Goal: Task Accomplishment & Management: Manage account settings

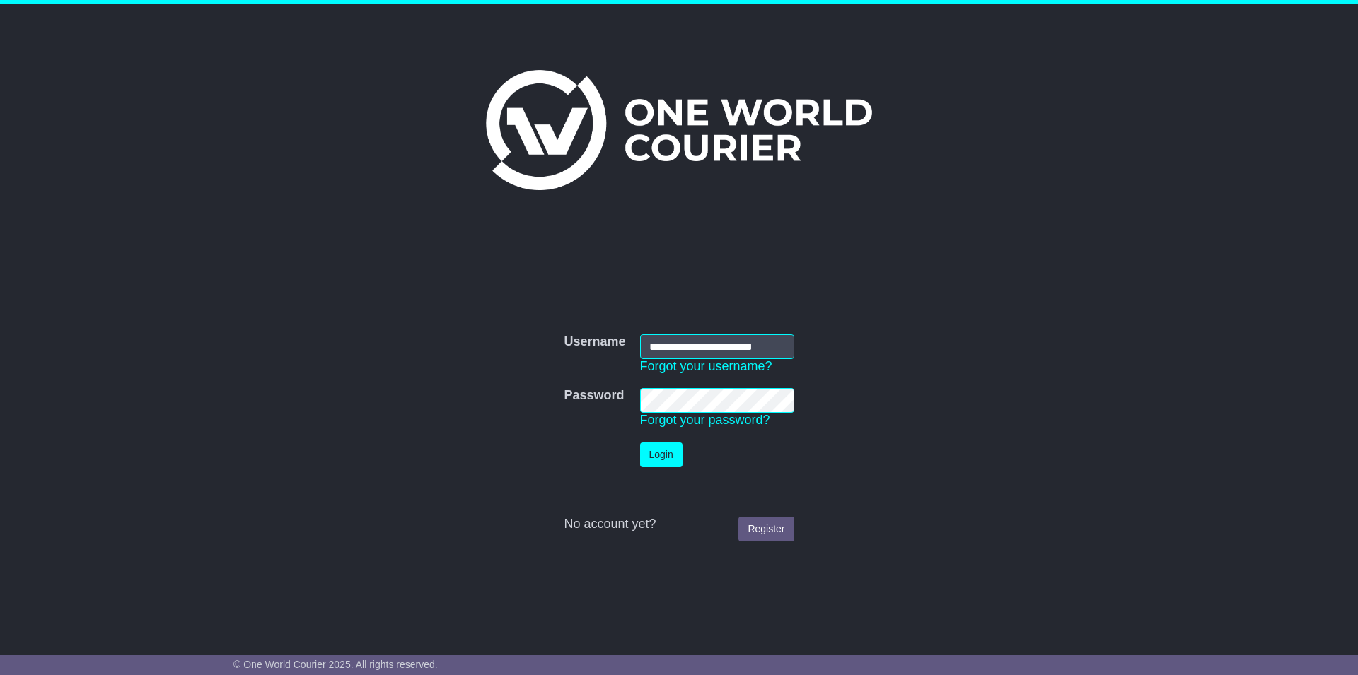
type input "**********"
click at [640, 443] on button "Login" at bounding box center [661, 455] width 42 height 25
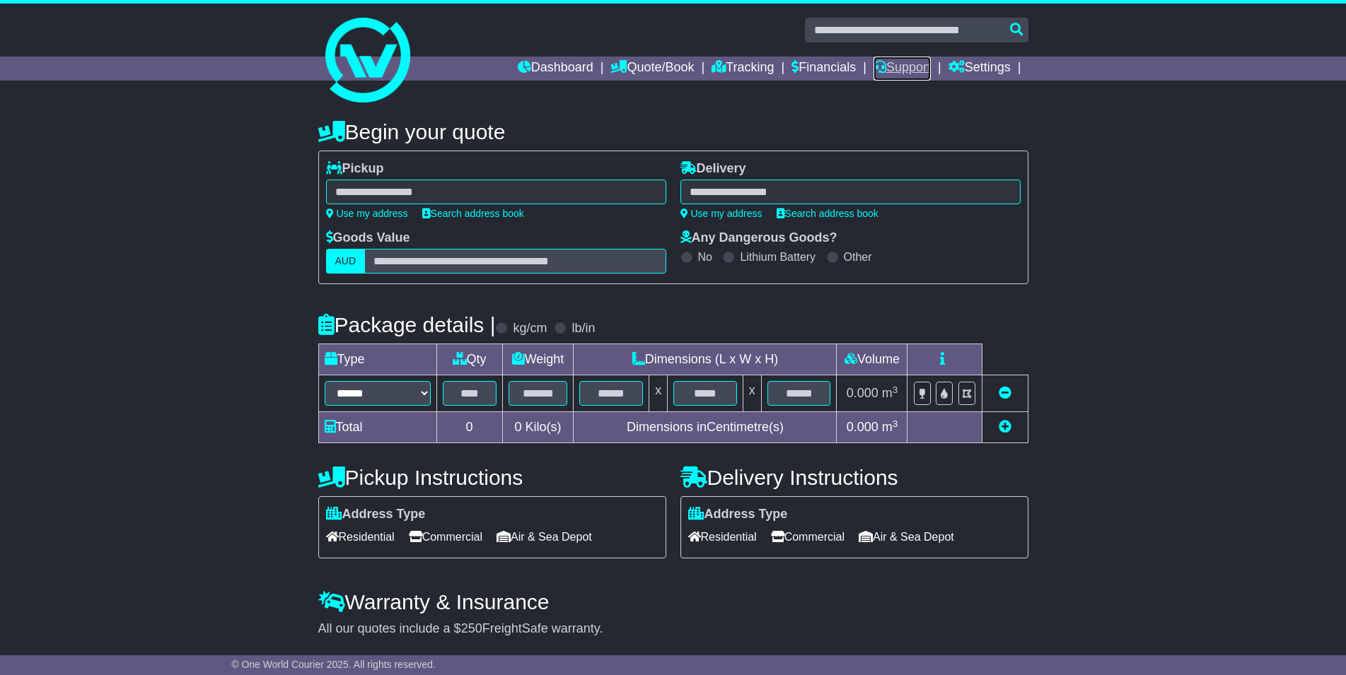
click at [887, 66] on link "Support" at bounding box center [901, 69] width 57 height 24
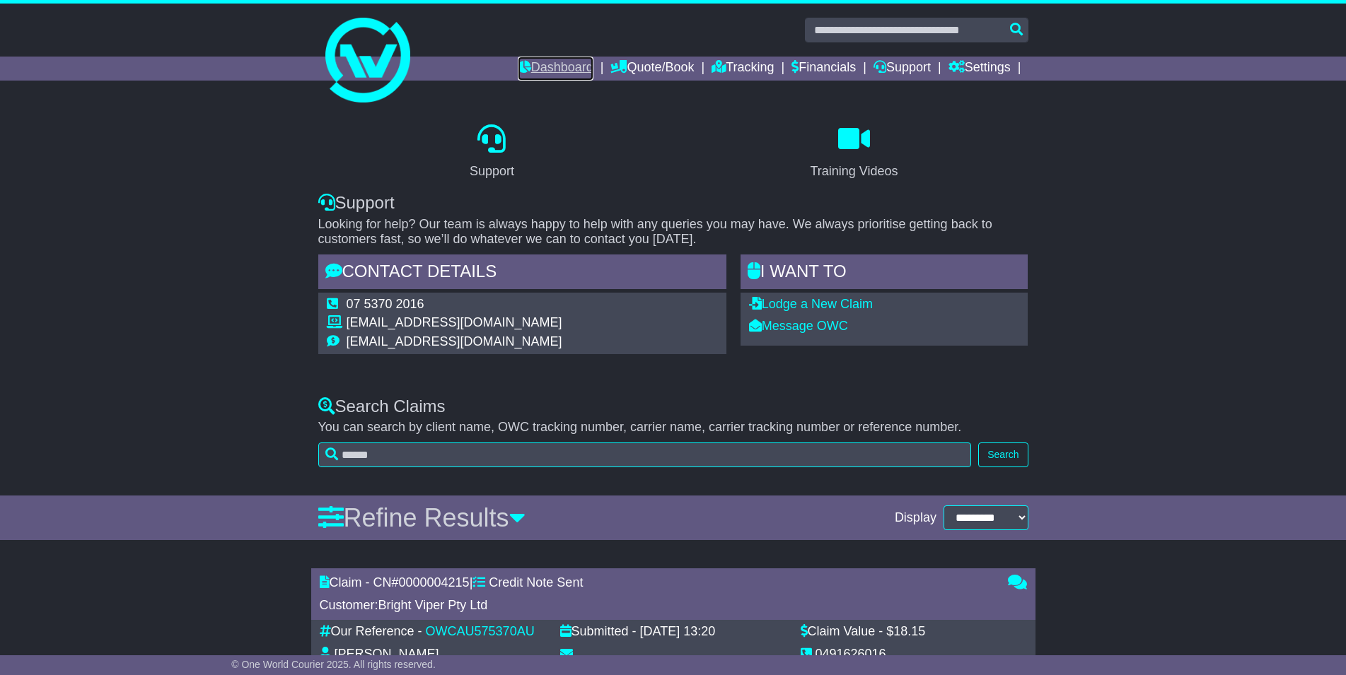
click at [546, 64] on link "Dashboard" at bounding box center [556, 69] width 76 height 24
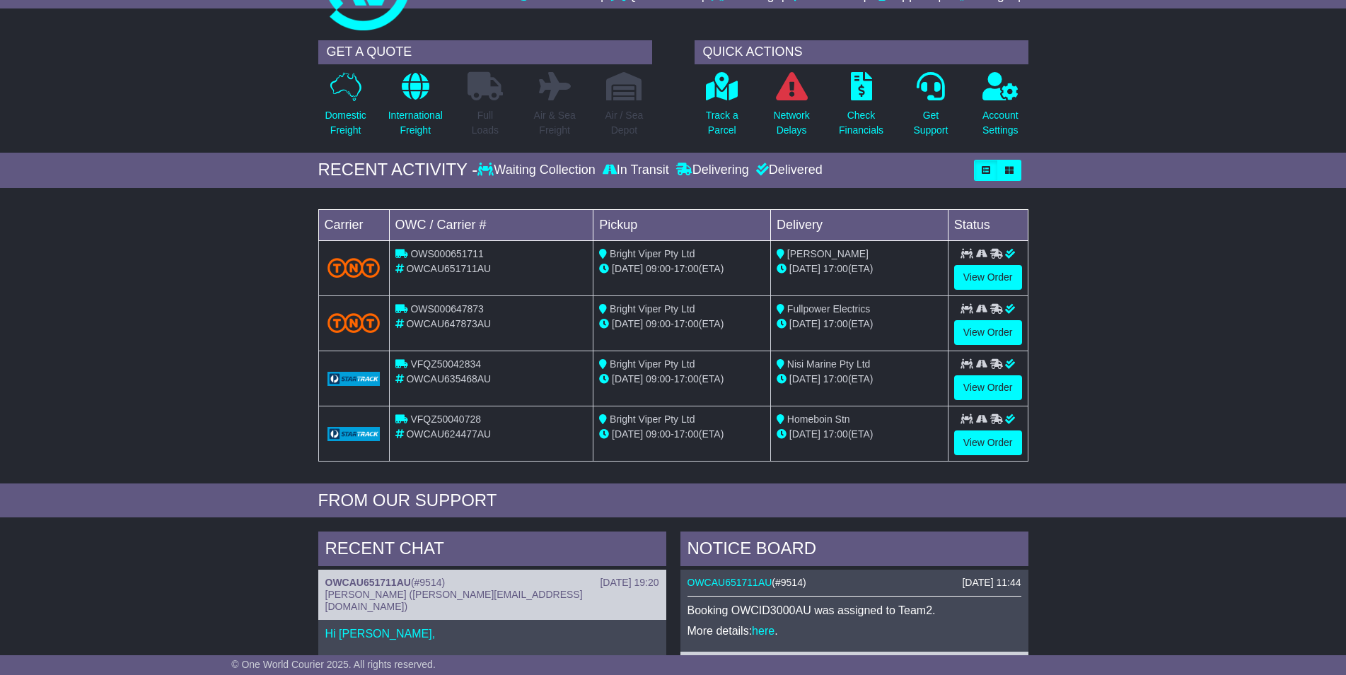
scroll to position [505, 0]
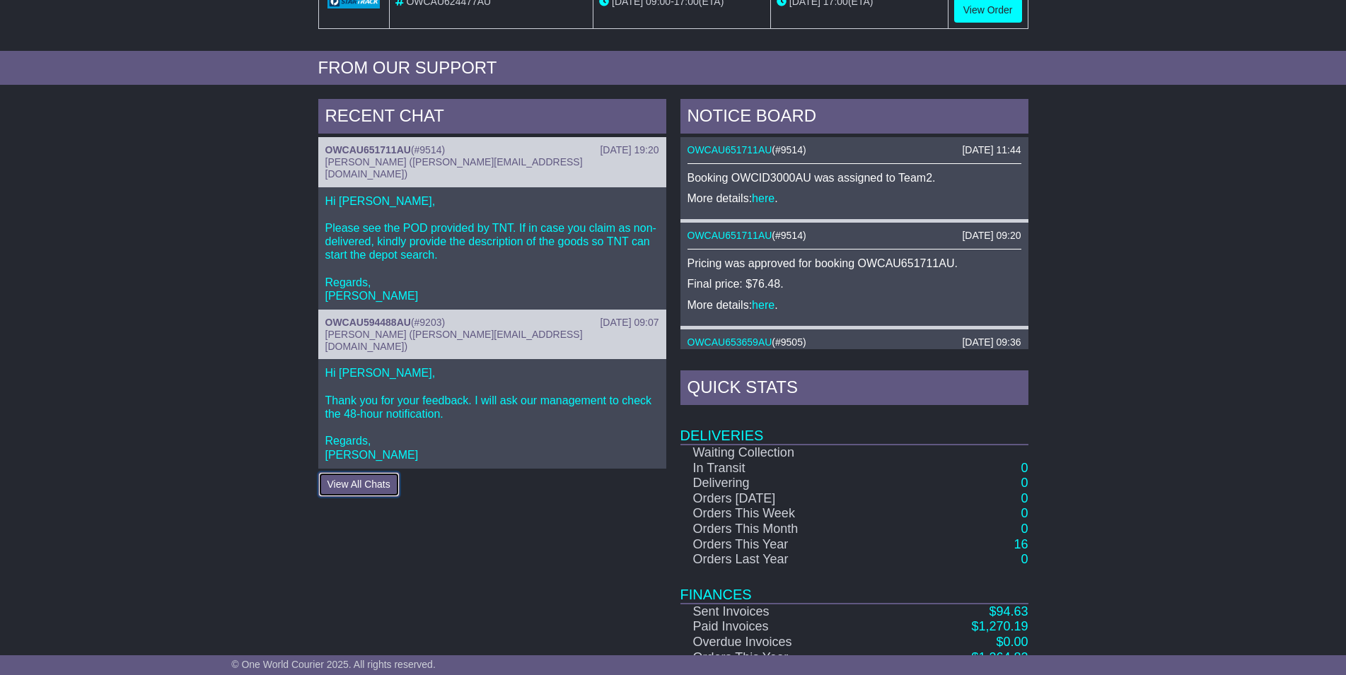
click at [352, 472] on button "View All Chats" at bounding box center [358, 484] width 81 height 25
click at [404, 232] on p "Hi Steve, Please see the POD provided by TNT. If in case you claim as non-deliv…" at bounding box center [492, 248] width 334 height 109
drag, startPoint x: 385, startPoint y: 192, endPoint x: 371, endPoint y: 223, distance: 33.5
click at [382, 195] on p "Hi Steve, Please see the POD provided by TNT. If in case you claim as non-deliv…" at bounding box center [492, 248] width 334 height 109
click at [363, 238] on p "Hi Steve, Please see the POD provided by TNT. If in case you claim as non-deliv…" at bounding box center [492, 248] width 334 height 109
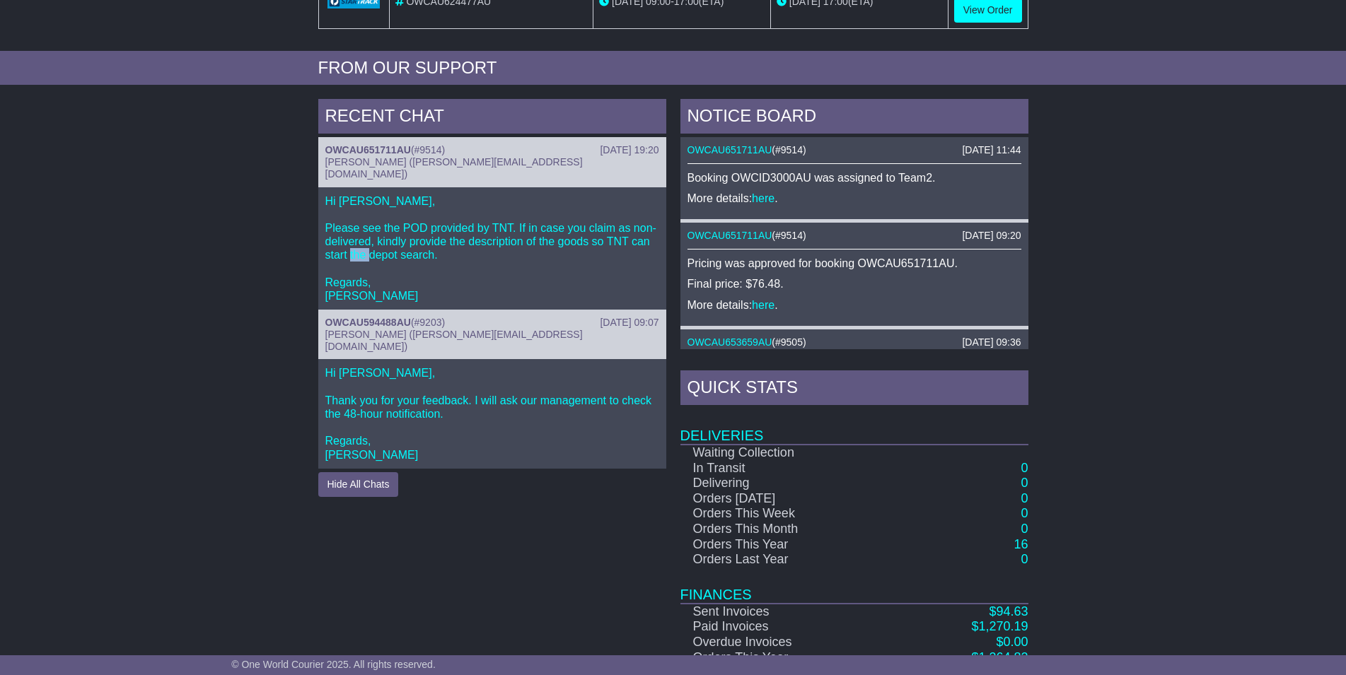
drag, startPoint x: 363, startPoint y: 238, endPoint x: 346, endPoint y: 187, distance: 53.2
click at [356, 220] on p "Hi Steve, Please see the POD provided by TNT. If in case you claim as non-deliv…" at bounding box center [492, 248] width 334 height 109
click at [346, 194] on p "Hi Steve, Please see the POD provided by TNT. If in case you claim as non-deliv…" at bounding box center [492, 248] width 334 height 109
drag, startPoint x: 346, startPoint y: 187, endPoint x: 362, endPoint y: 169, distance: 24.0
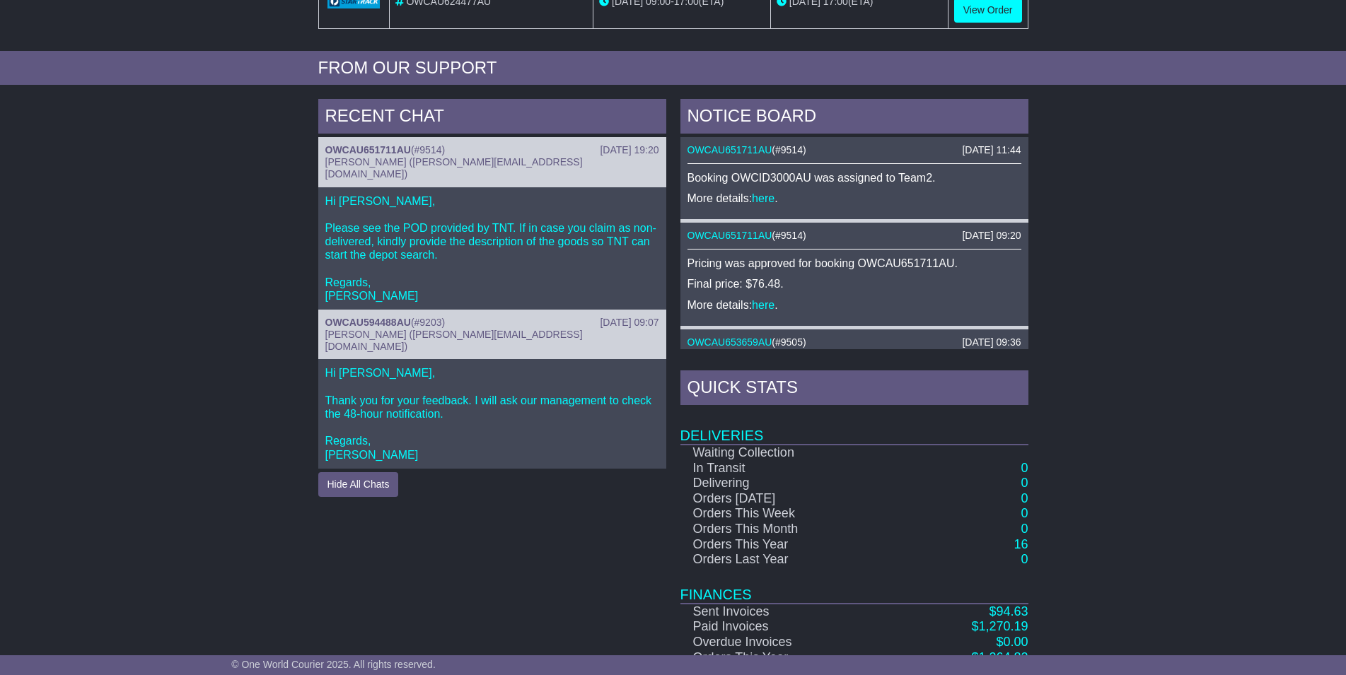
click at [349, 194] on p "Hi Steve, Please see the POD provided by TNT. If in case you claim as non-deliv…" at bounding box center [492, 248] width 334 height 109
drag, startPoint x: 363, startPoint y: 168, endPoint x: 367, endPoint y: 158, distance: 9.8
click at [366, 165] on span "Cristina Santos (cristina@oneworldcourier.com.au)" at bounding box center [453, 167] width 257 height 23
click at [367, 155] on link "OWCAU651711AU" at bounding box center [368, 149] width 86 height 11
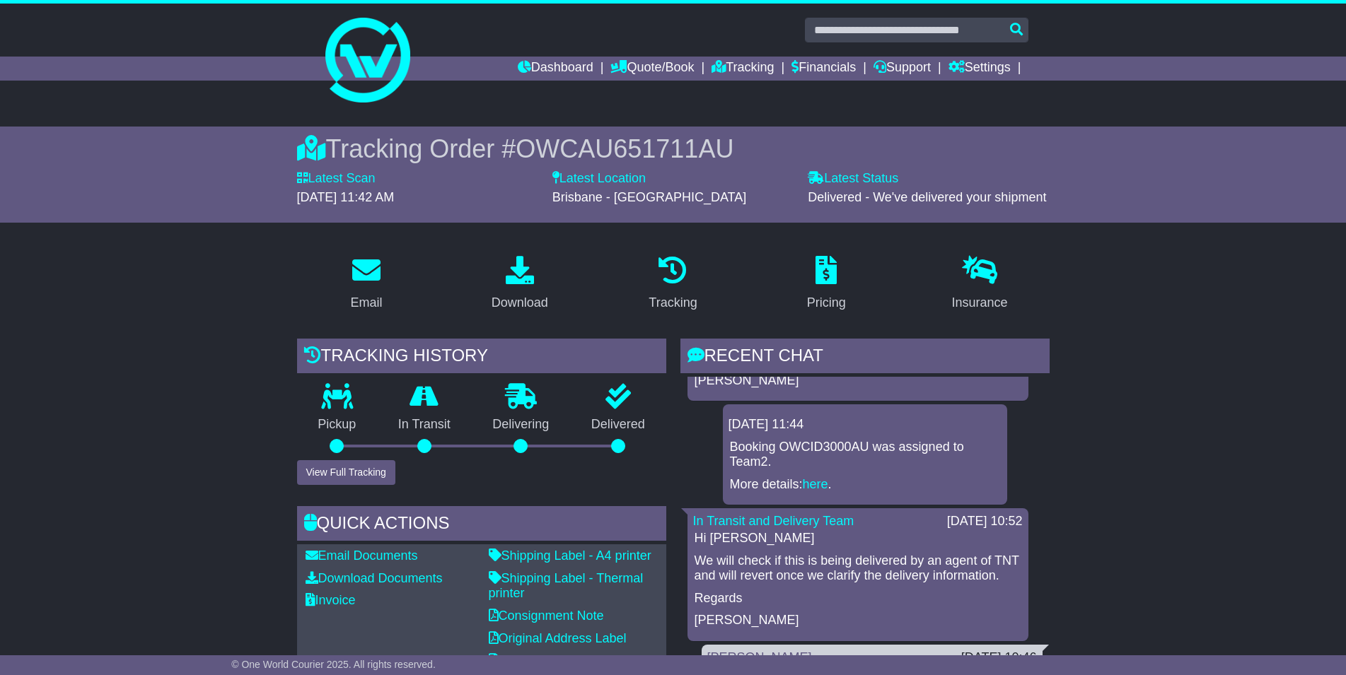
scroll to position [85, 0]
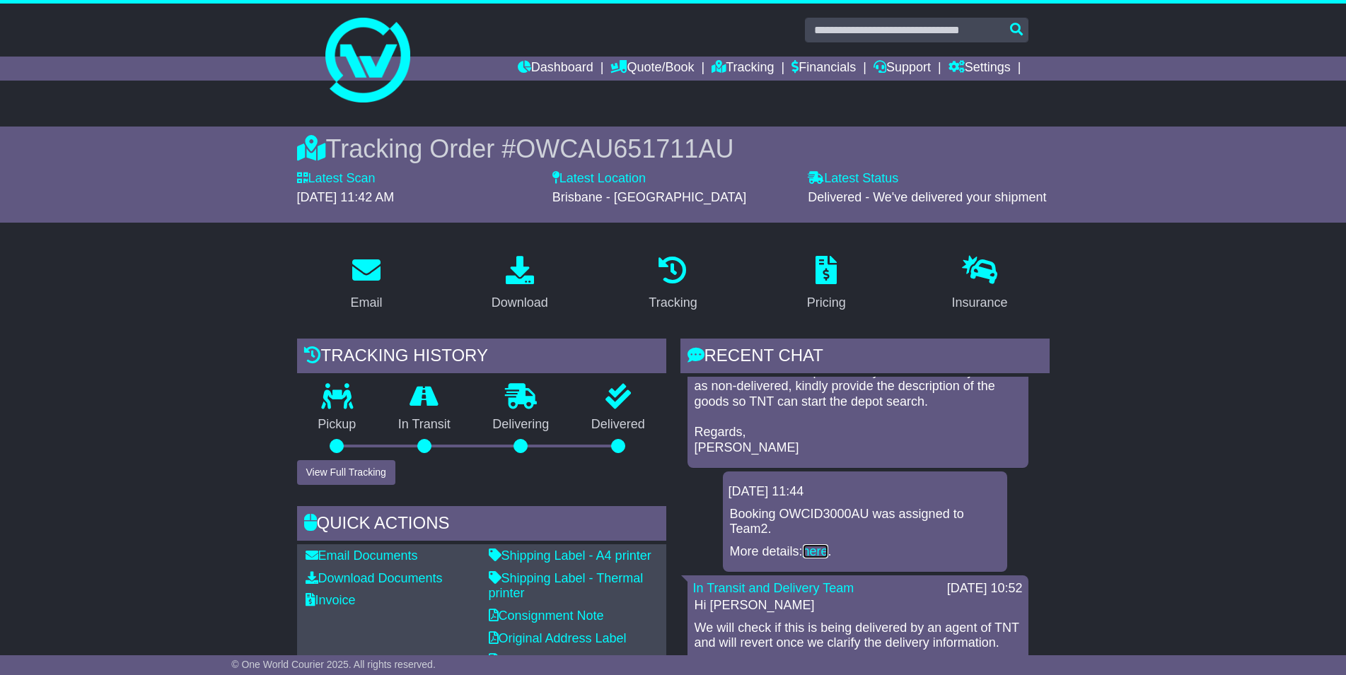
click at [824, 549] on link "here" at bounding box center [815, 551] width 25 height 14
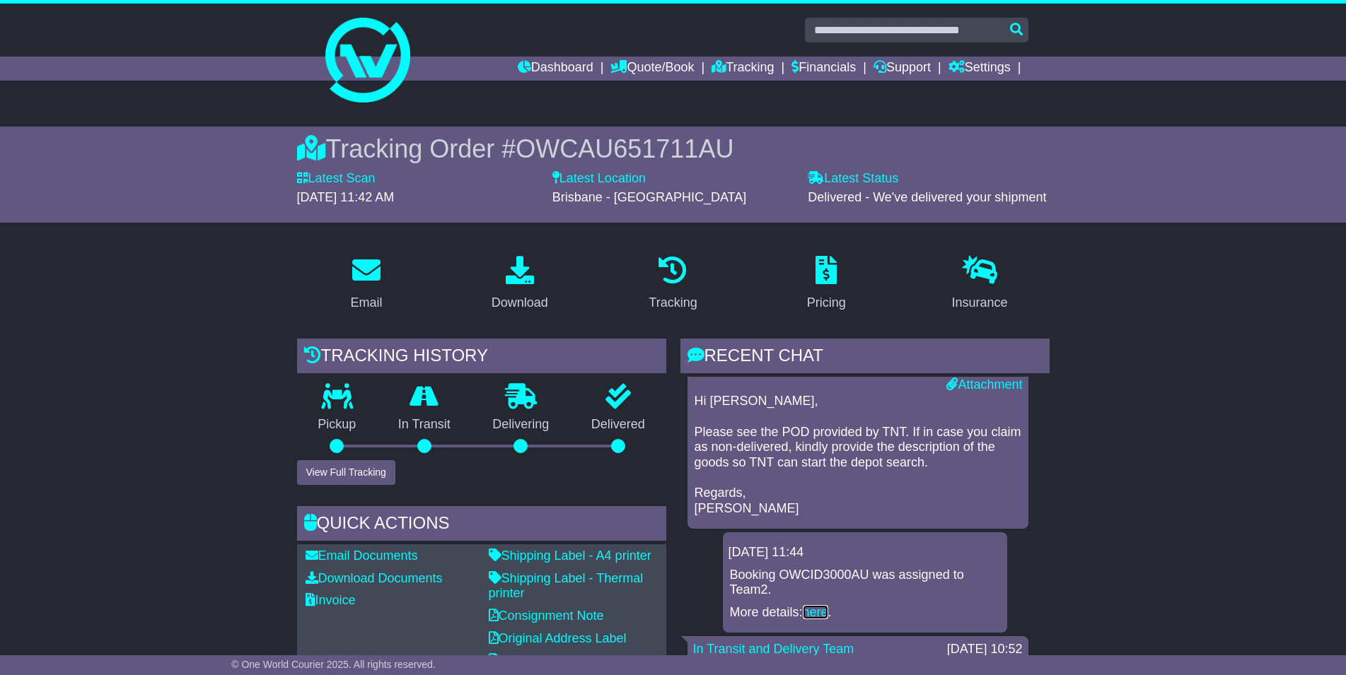
scroll to position [0, 0]
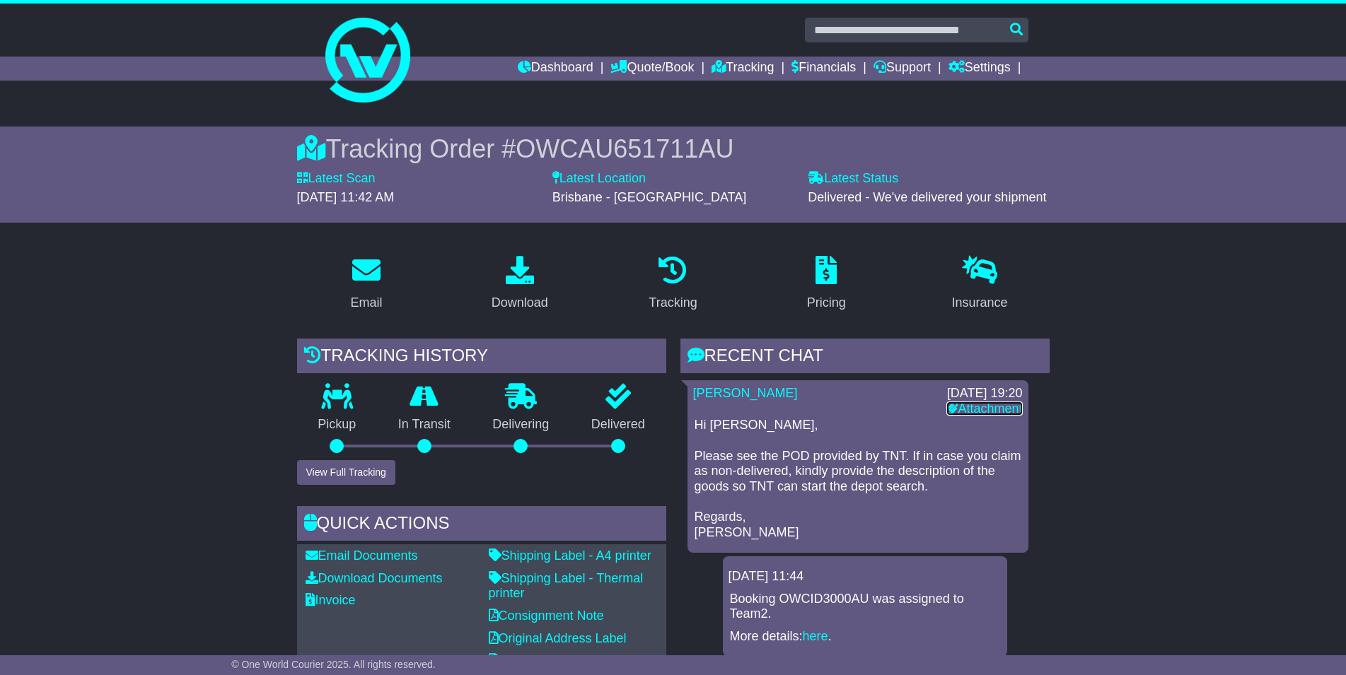
click at [984, 405] on link "Attachment" at bounding box center [984, 409] width 76 height 14
click at [1001, 28] on input "text" at bounding box center [916, 30] width 223 height 25
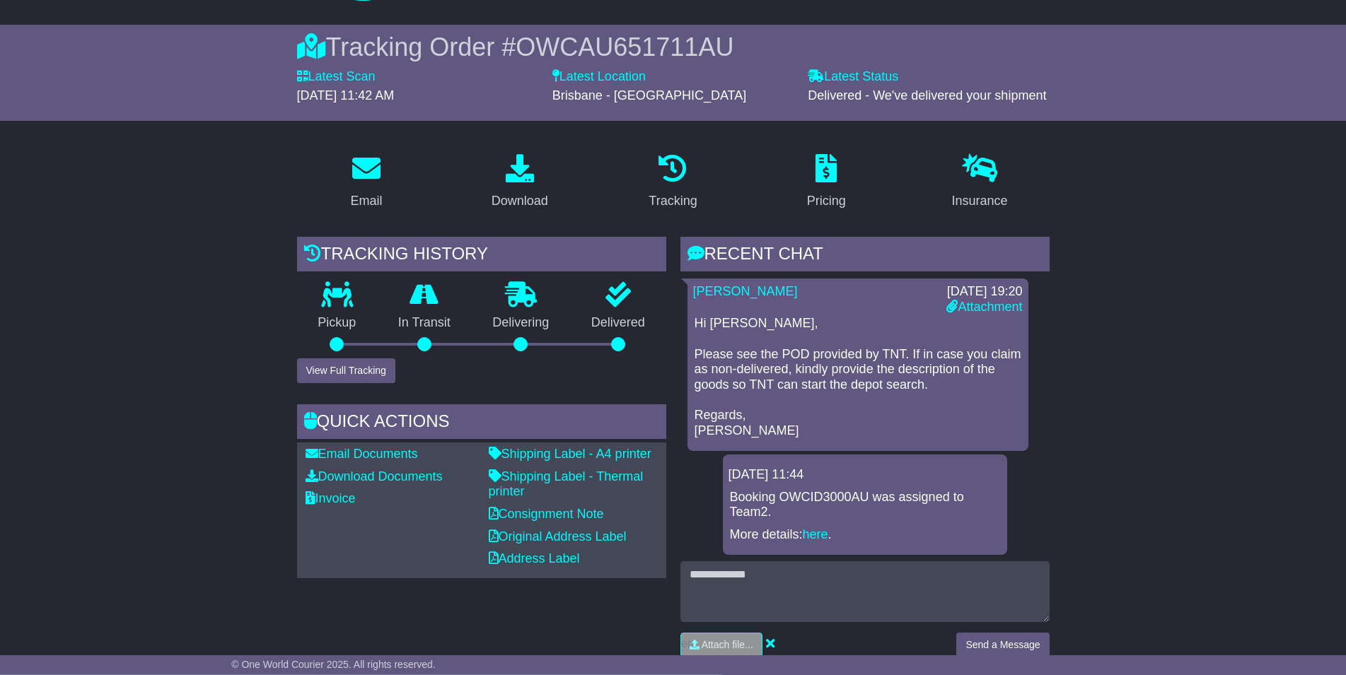
scroll to position [216, 0]
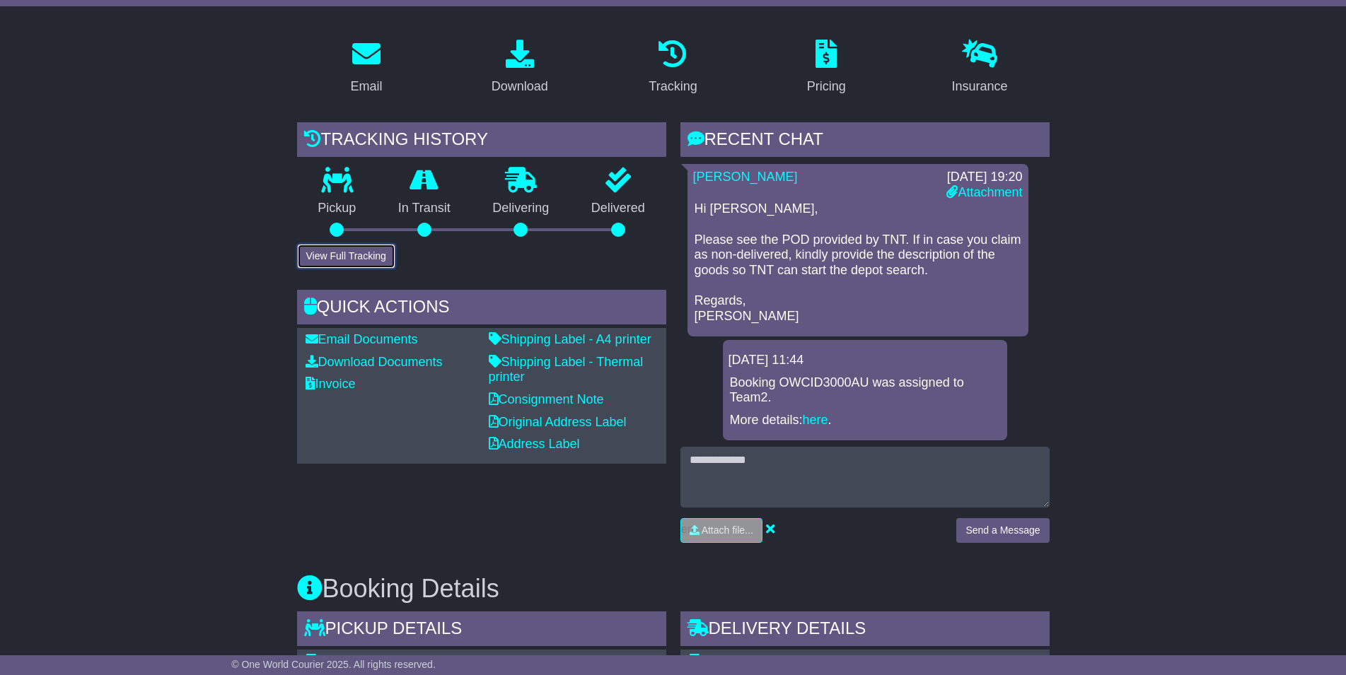
click at [362, 253] on button "View Full Tracking" at bounding box center [346, 256] width 98 height 25
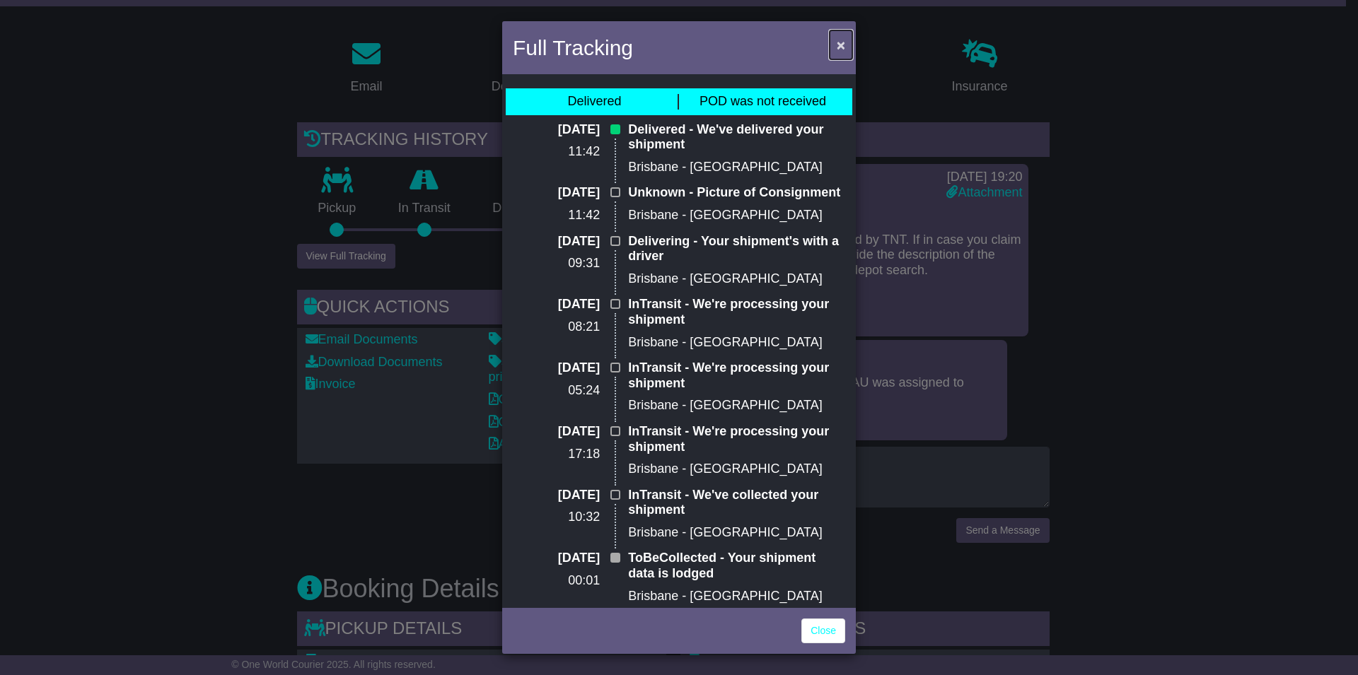
click at [838, 42] on span "×" at bounding box center [840, 45] width 8 height 16
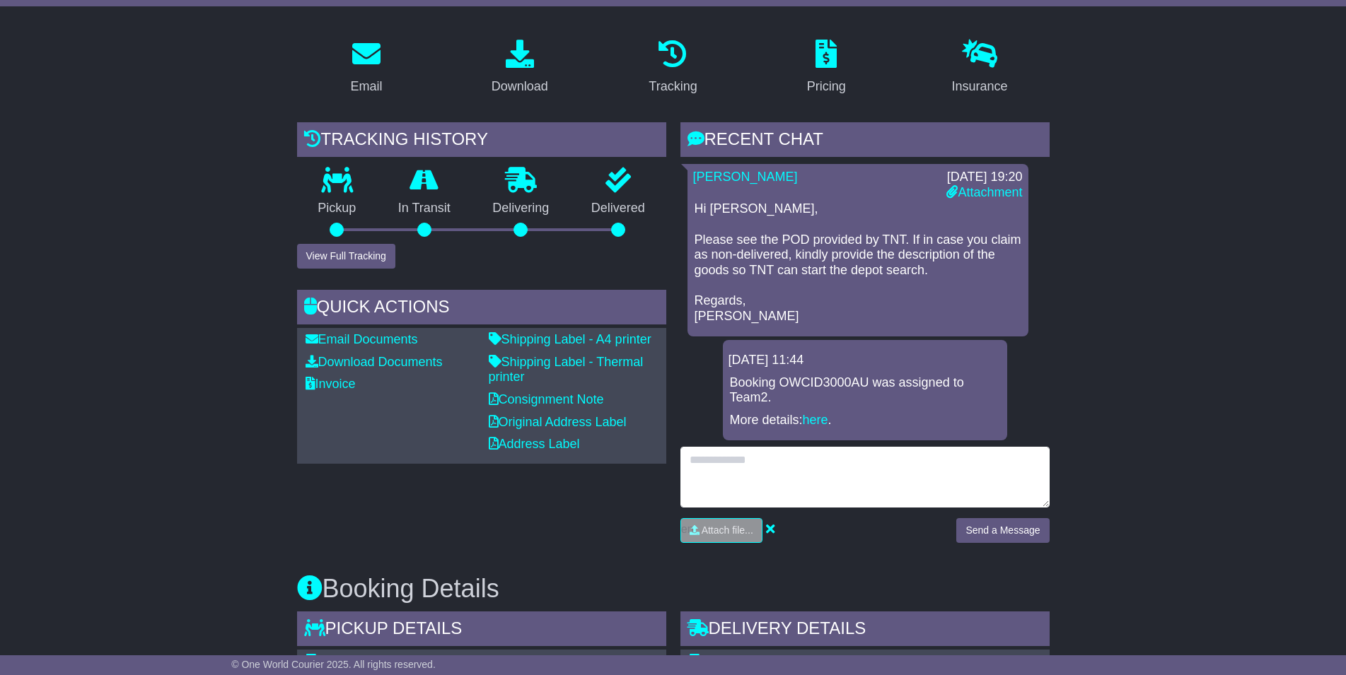
click at [856, 456] on textarea at bounding box center [864, 477] width 369 height 61
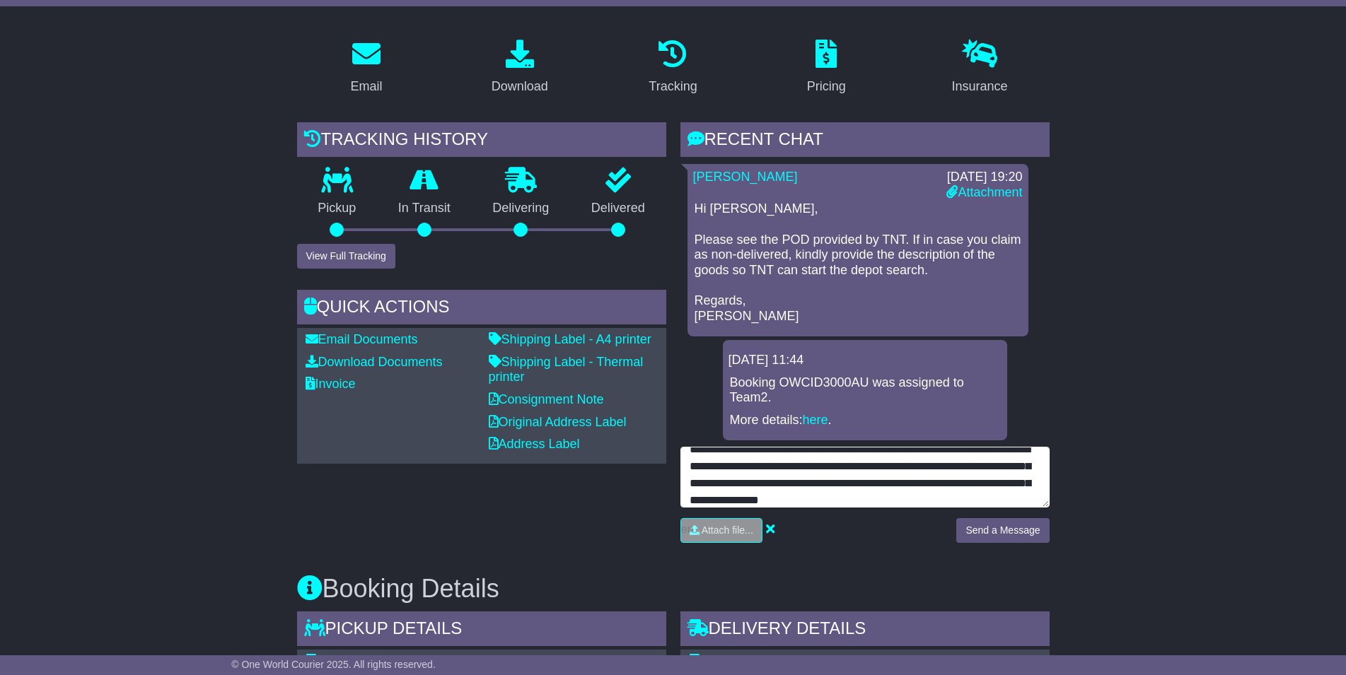
scroll to position [62, 0]
click at [944, 474] on textarea "**********" at bounding box center [864, 477] width 369 height 61
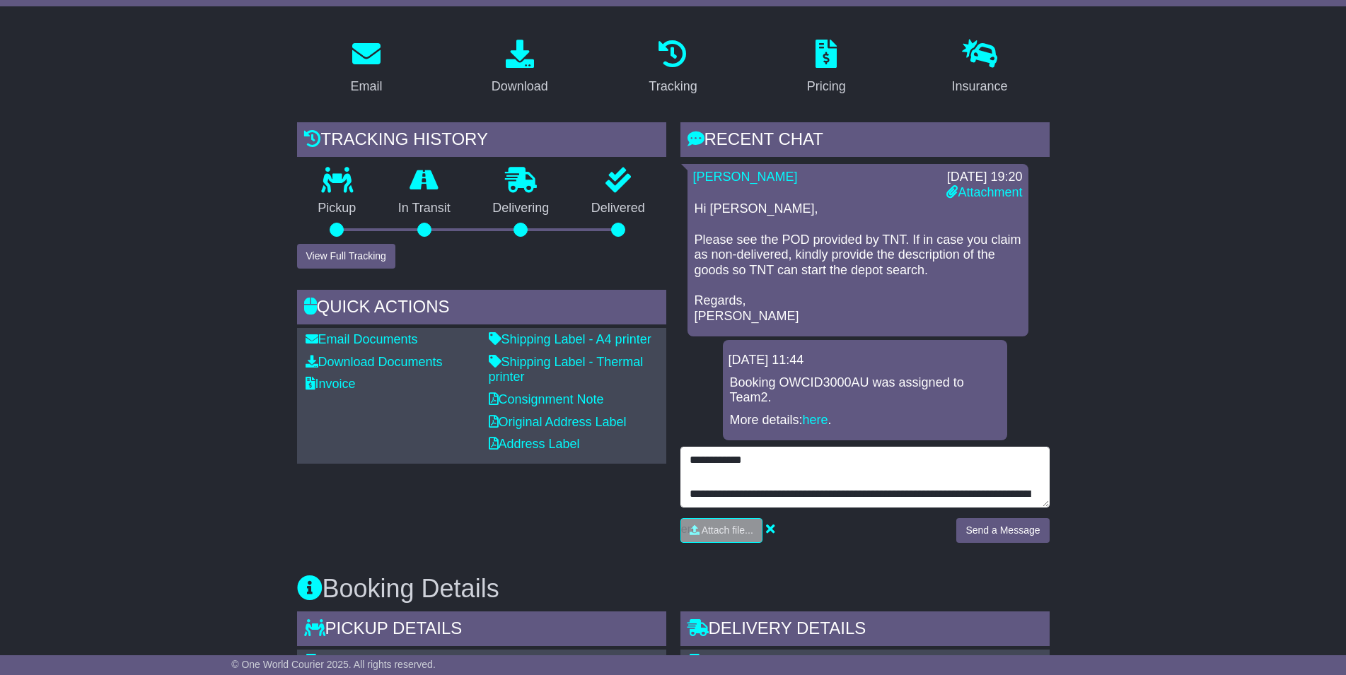
click at [941, 477] on textarea "**********" at bounding box center [864, 477] width 369 height 61
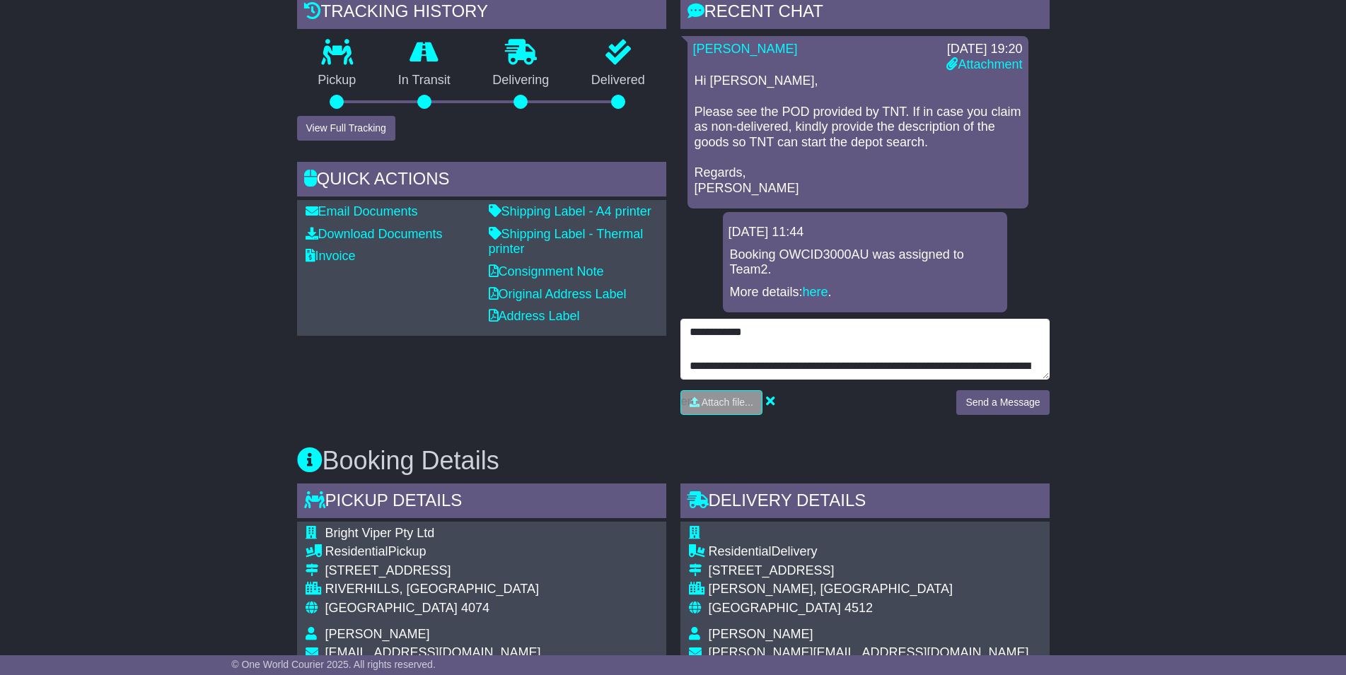
scroll to position [361, 0]
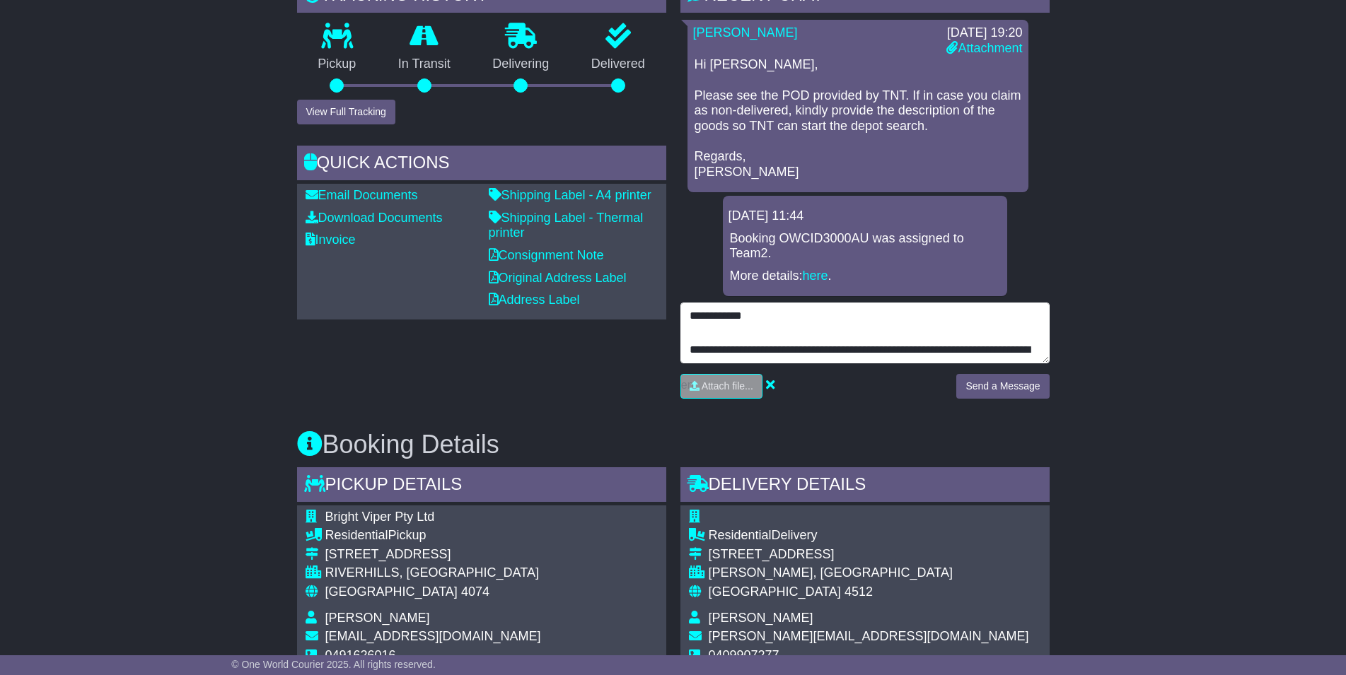
click at [942, 349] on textarea "**********" at bounding box center [864, 333] width 369 height 61
click at [993, 356] on textarea "**********" at bounding box center [864, 333] width 369 height 61
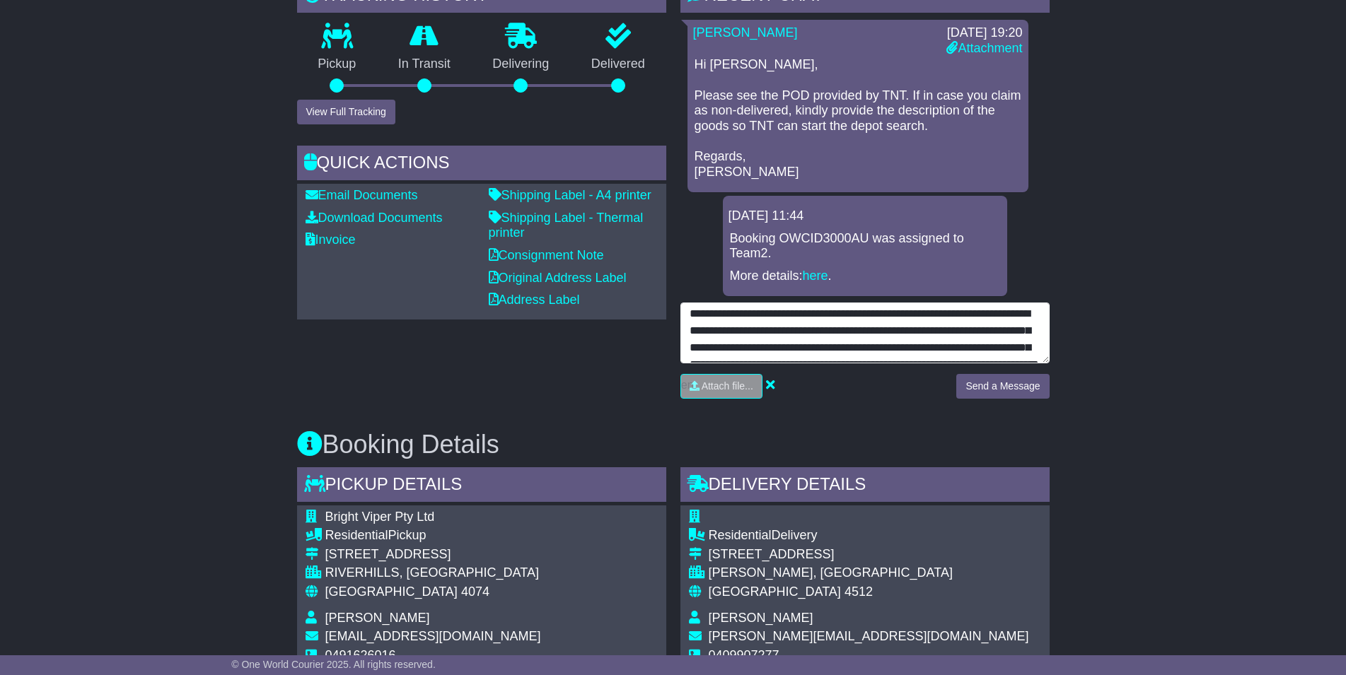
scroll to position [68, 0]
click at [1022, 350] on textarea "**********" at bounding box center [864, 333] width 369 height 61
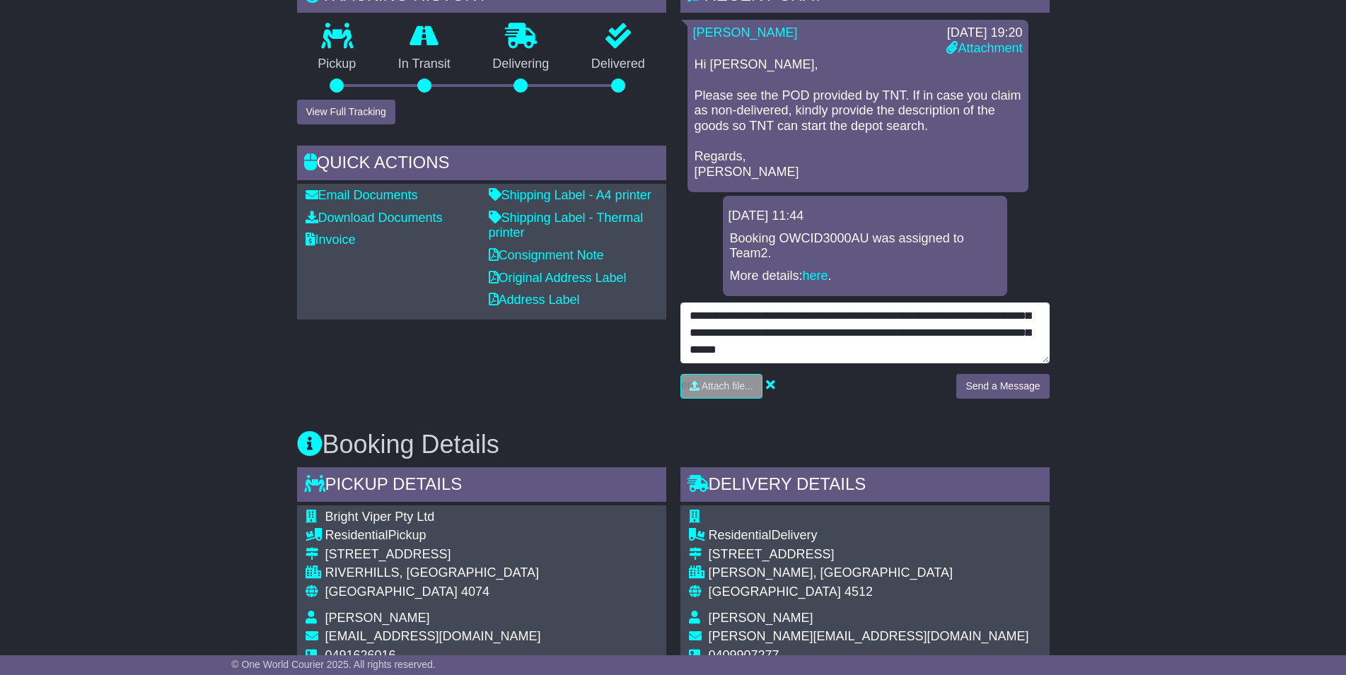
scroll to position [78, 0]
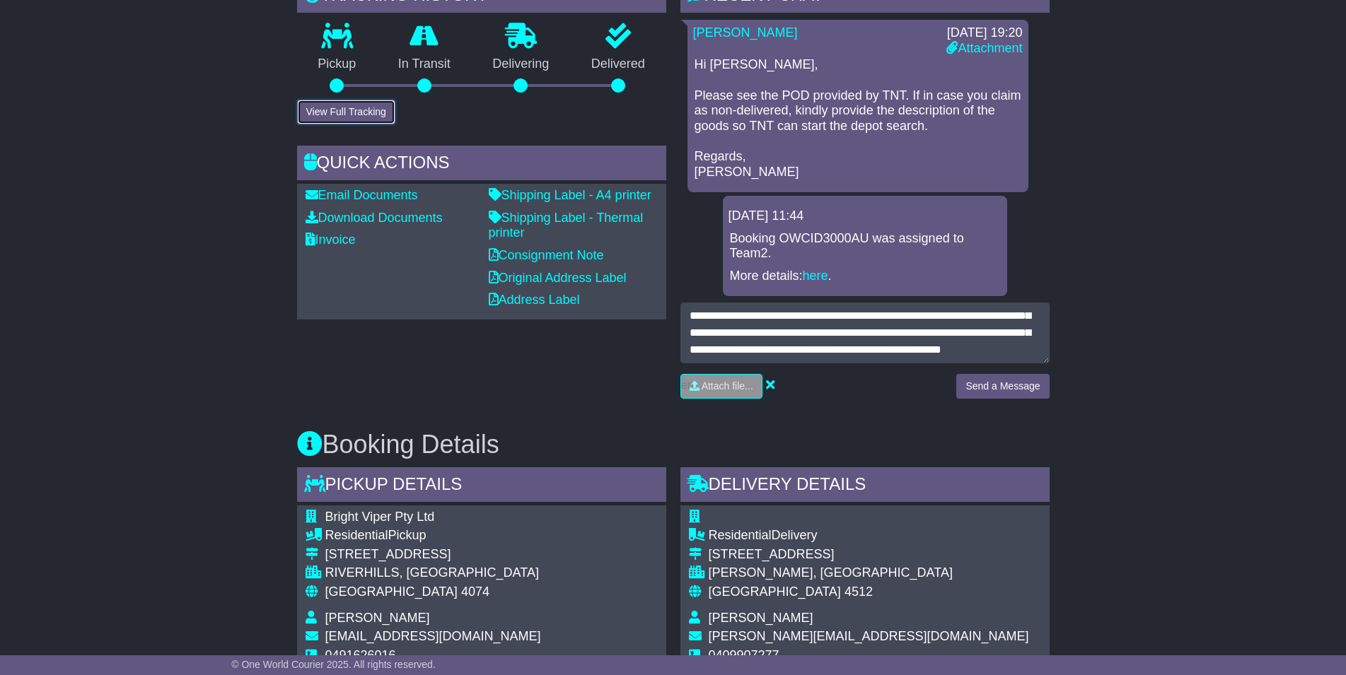
click at [392, 115] on button "View Full Tracking" at bounding box center [346, 112] width 98 height 25
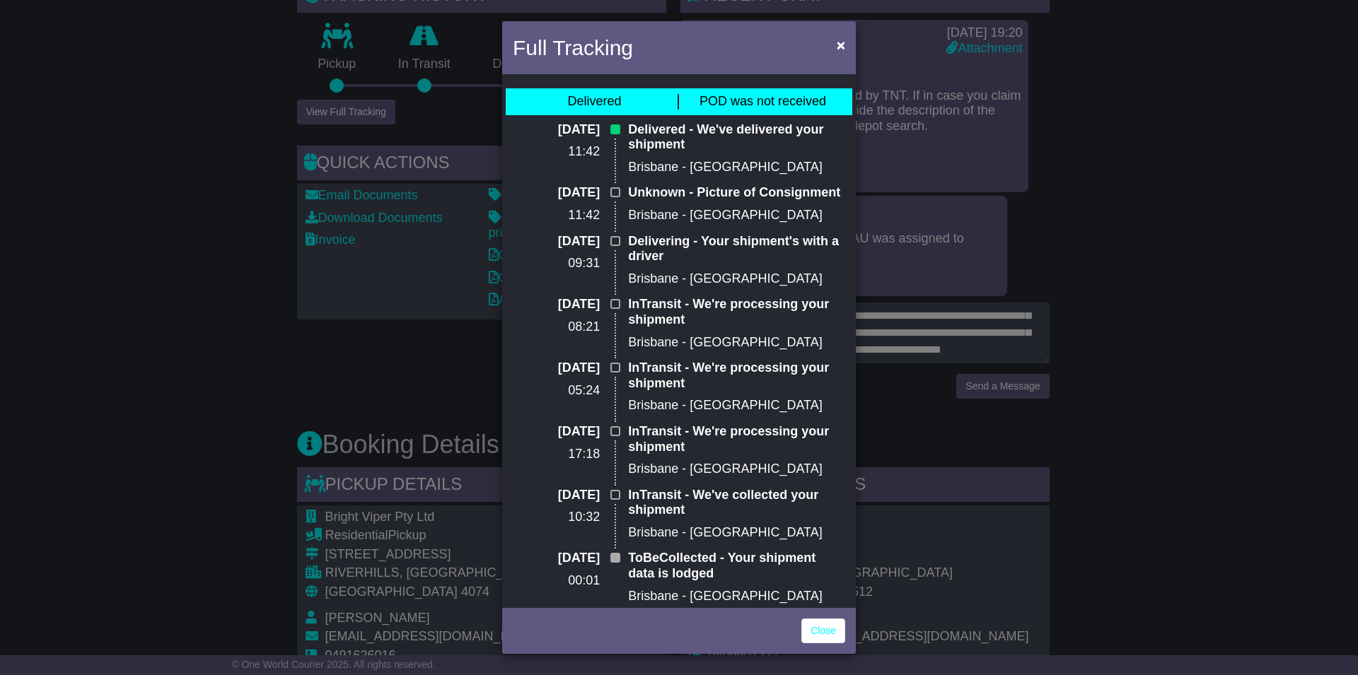
click at [979, 358] on div "Full Tracking × Delivered POD was not received 30 Sep 2025 11:42 Delivered - We…" at bounding box center [679, 337] width 1358 height 675
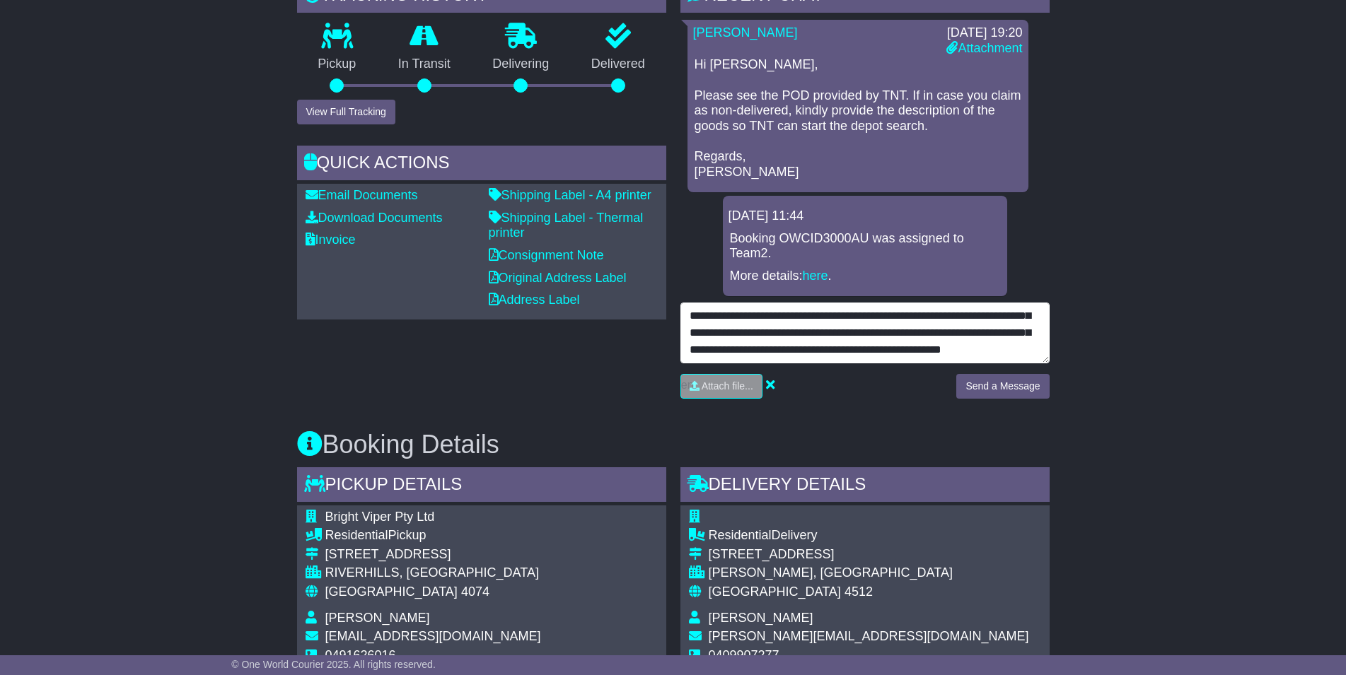
click at [980, 356] on textarea "**********" at bounding box center [864, 333] width 369 height 61
type textarea "**********"
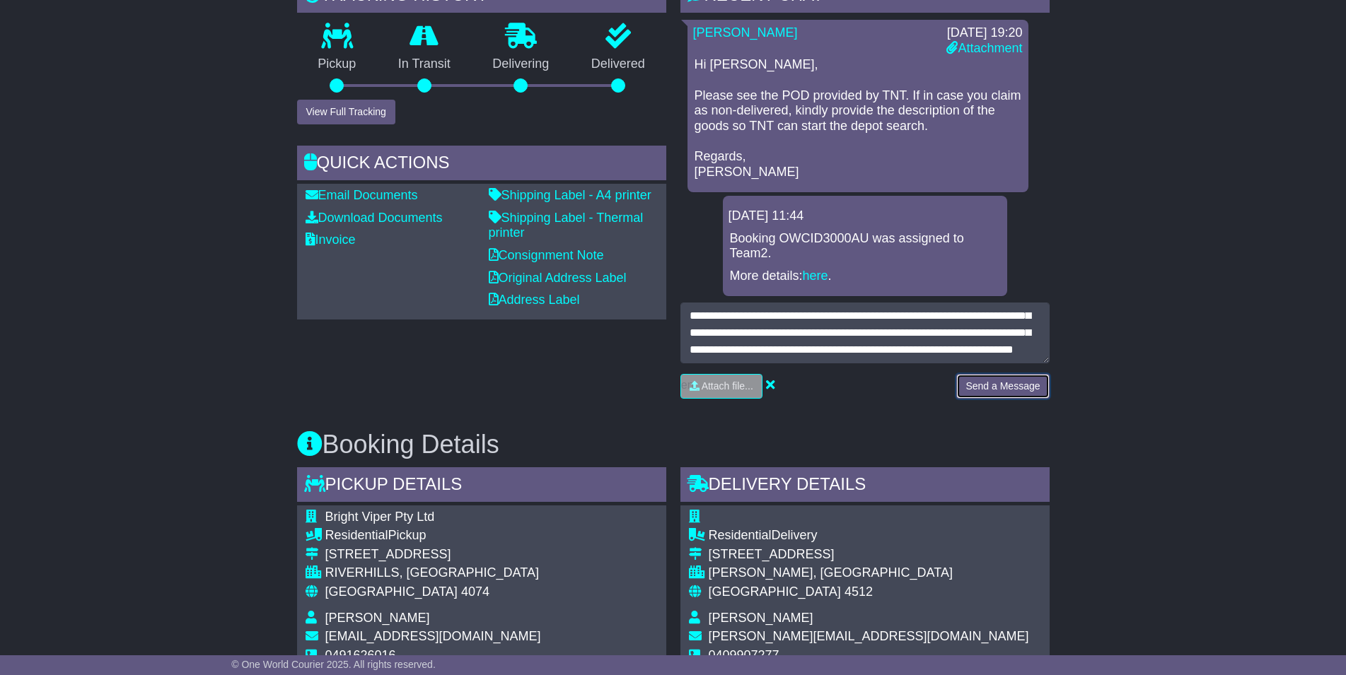
click at [1017, 390] on button "Send a Message" at bounding box center [1002, 386] width 93 height 25
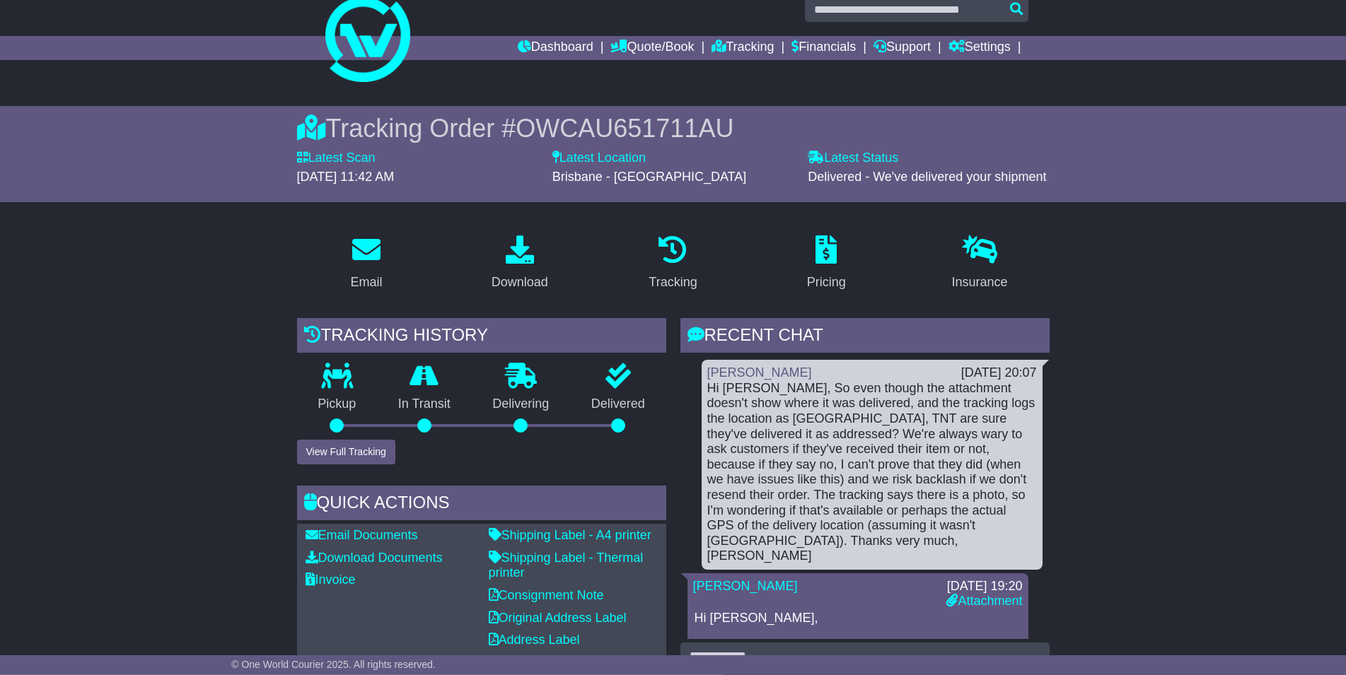
scroll to position [0, 0]
